Goal: Ask a question: Seek information or help from site administrators or community

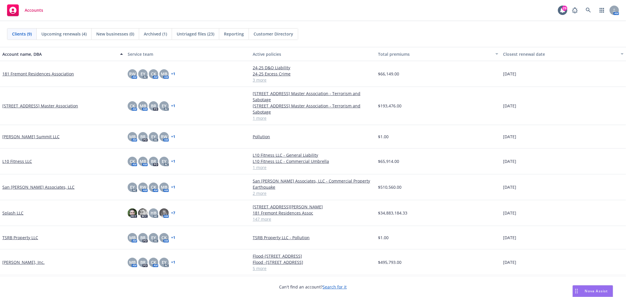
click at [597, 288] on span "Nova Assist" at bounding box center [596, 290] width 23 height 5
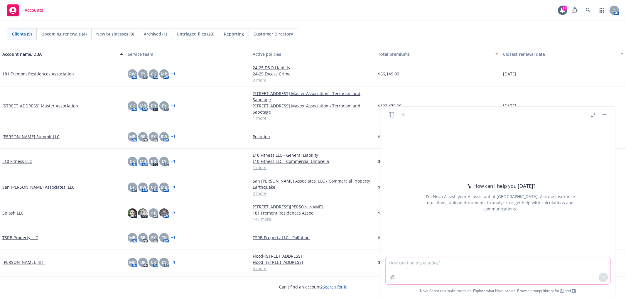
click at [405, 261] on textarea at bounding box center [498, 270] width 225 height 27
paste textarea "Kindly disburse the funds to Newfront and provide the relevant banking details …"
type textarea "is this clear?Kindly disburse the funds to Newfront and provide the relevant ba…"
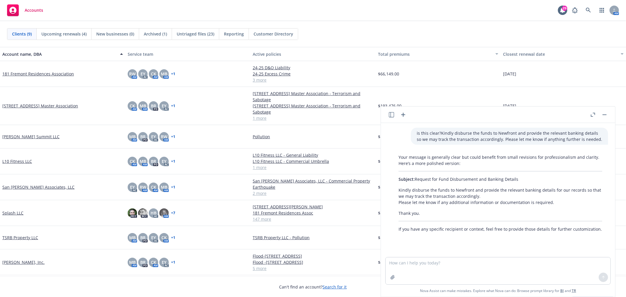
click at [443, 206] on div "Your message is generally clear but could benefit from small revisions for prof…" at bounding box center [500, 193] width 215 height 83
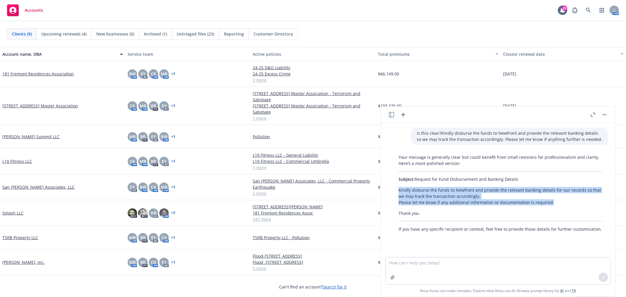
drag, startPoint x: 552, startPoint y: 202, endPoint x: 393, endPoint y: 191, distance: 159.2
click at [393, 191] on div "Your message is generally clear but could benefit from small revisions for prof…" at bounding box center [500, 193] width 215 height 83
copy p "Kindly disburse the funds to Newfront and provide the relevant banking details …"
click at [404, 116] on icon "button" at bounding box center [403, 114] width 7 height 7
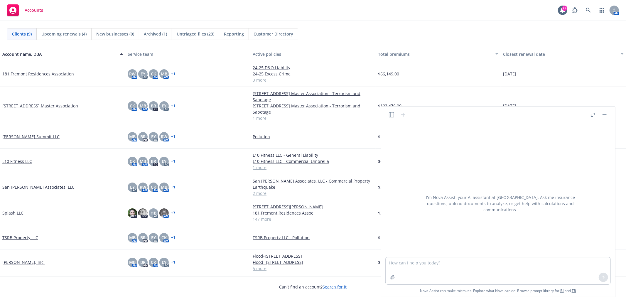
click at [417, 261] on textarea at bounding box center [498, 270] width 225 height 27
type textarea "how about this- is is clear?While we wait for WRB/Nautilus (#ZA326H24A000)endor…"
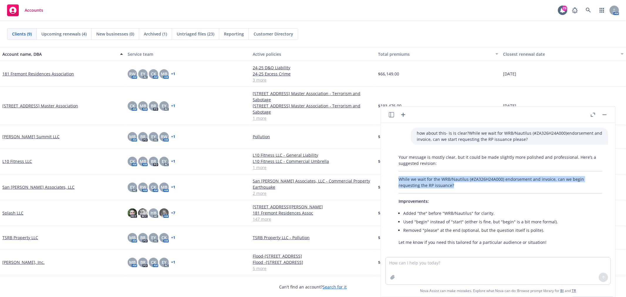
drag, startPoint x: 457, startPoint y: 187, endPoint x: 400, endPoint y: 180, distance: 57.9
click at [400, 180] on p "While we wait for the WRB/Nautilus (#ZA326H24A000) endorsement and invoice, can…" at bounding box center [501, 182] width 204 height 12
copy p "While we wait for the WRB/Nautilus (#ZA326H24A000) endorsement and invoice, can…"
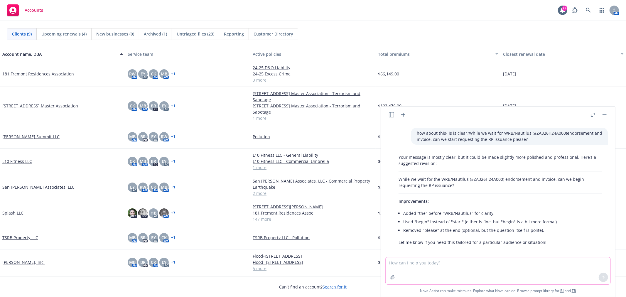
click at [535, 267] on textarea at bounding box center [498, 270] width 225 height 27
paste textarea "Additionly, can we begin requesting the RP issuance from [GEOGRAPHIC_DATA], Arc…"
type textarea "i want to add this: Additionly, can we begin requesting the RP issuance from [G…"
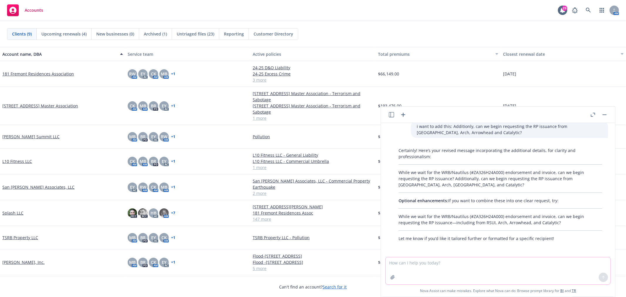
scroll to position [134, 0]
click at [567, 222] on p "While we wait for the WRB/Nautilus (#ZA326H24A000) endorsement and invoice, can…" at bounding box center [501, 219] width 204 height 12
drag, startPoint x: 558, startPoint y: 221, endPoint x: 554, endPoint y: 221, distance: 4.7
click at [554, 221] on p "While we wait for the WRB/Nautilus (#ZA326H24A000) endorsement and invoice, can…" at bounding box center [501, 219] width 204 height 12
click at [568, 223] on p "While we wait for the WRB/Nautilus (#ZA326H24A000) endorsement and invoice, can…" at bounding box center [501, 219] width 204 height 12
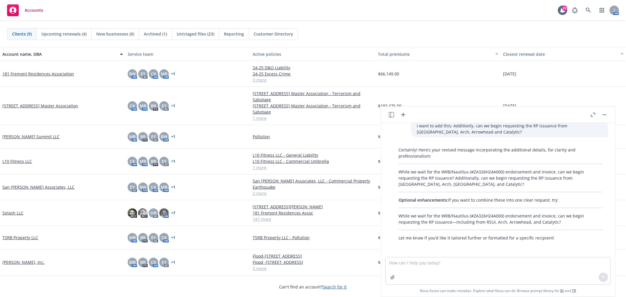
drag, startPoint x: 581, startPoint y: 95, endPoint x: 580, endPoint y: 89, distance: 5.9
click at [581, 94] on div "[DATE]" at bounding box center [563, 106] width 125 height 38
click at [424, 265] on textarea at bounding box center [498, 270] width 225 height 27
paste textarea "Do you think we will have WRB/Nautilus (#ZA326H24A000) endorsement and invoice …"
type textarea "seperate sentences?Do you think we will have WRB/Nautilus (#ZA326H24A000) endor…"
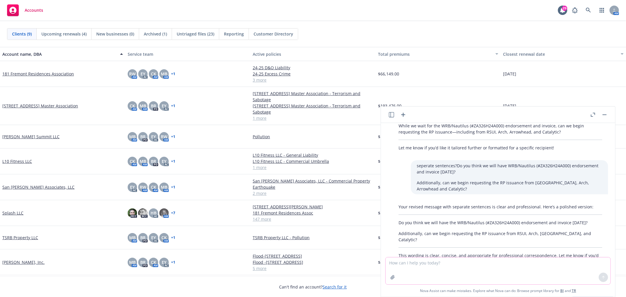
scroll to position [236, 0]
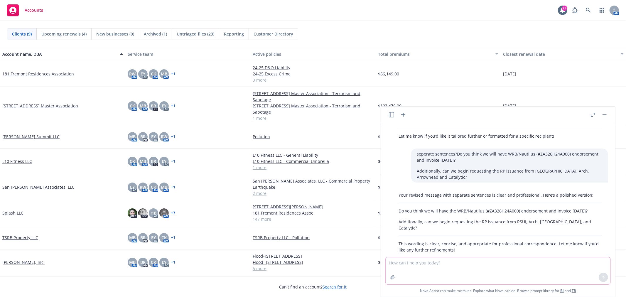
click at [451, 261] on textarea at bounding box center [498, 270] width 225 height 27
click at [403, 113] on icon "button" at bounding box center [403, 115] width 4 height 4
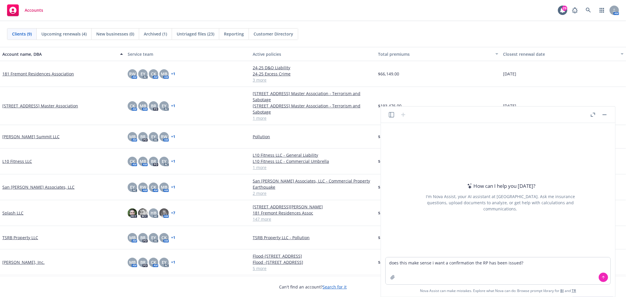
type textarea "does this make sense i want a confirmation the RP has been issued?Hi [PERSON_NA…"
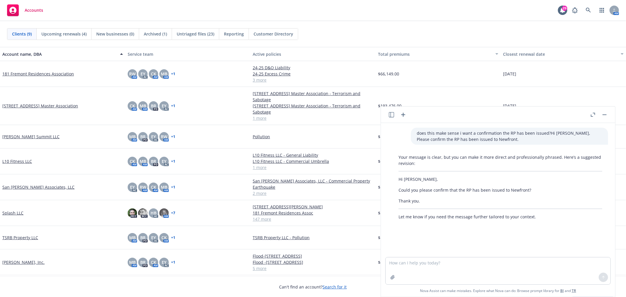
click at [435, 202] on p "Thank you." at bounding box center [501, 201] width 204 height 6
drag, startPoint x: 414, startPoint y: 198, endPoint x: 394, endPoint y: 180, distance: 26.8
click at [394, 180] on div "Your message is clear, but you can make it more direct and professionally phras…" at bounding box center [500, 187] width 215 height 70
copy div "Hi [PERSON_NAME], Could you please confirm that the RP has been issued to Newfr…"
